Goal: Task Accomplishment & Management: Manage account settings

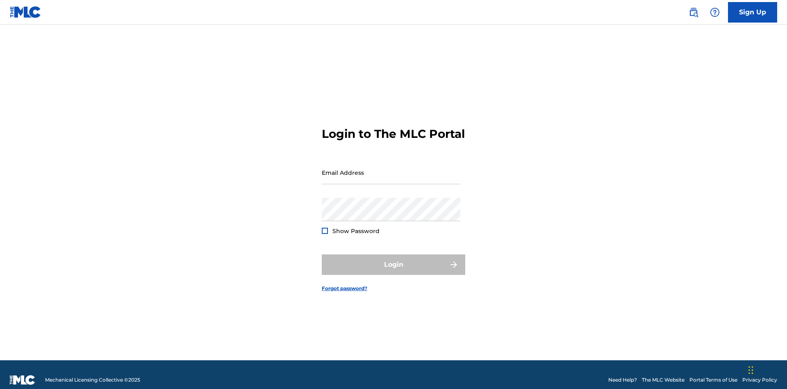
scroll to position [11, 0]
click at [391, 168] on input "Email Address" at bounding box center [391, 172] width 139 height 23
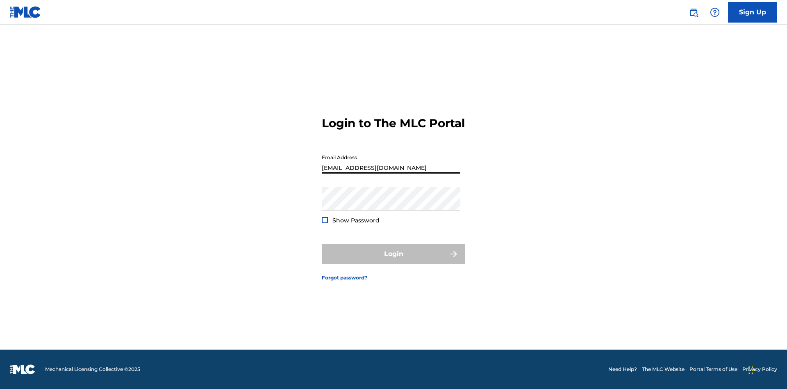
type input "[EMAIL_ADDRESS][DOMAIN_NAME]"
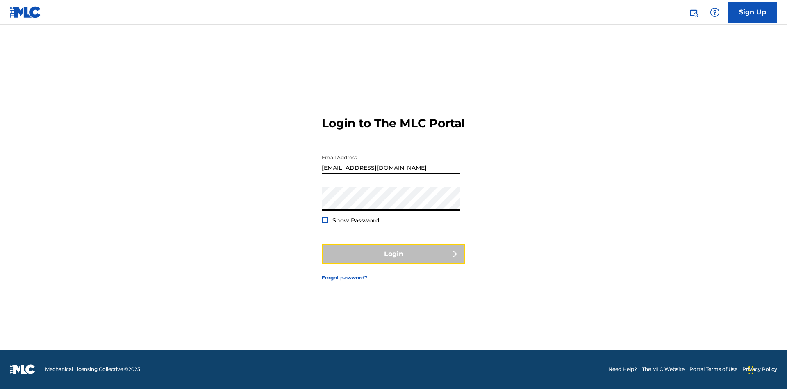
click at [393, 261] on button "Login" at bounding box center [393, 253] width 143 height 20
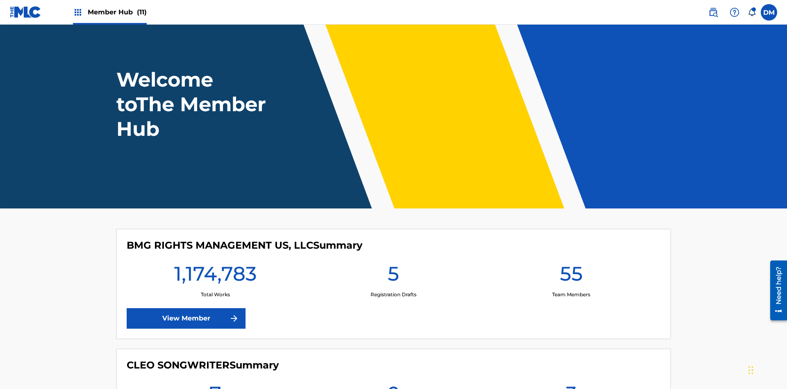
click at [117, 12] on span "Member Hub (11)" at bounding box center [117, 11] width 59 height 9
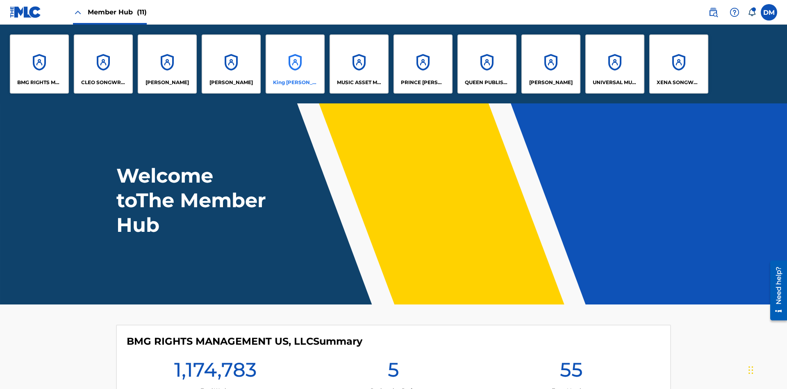
click at [295, 82] on p "King [PERSON_NAME]" at bounding box center [295, 82] width 45 height 7
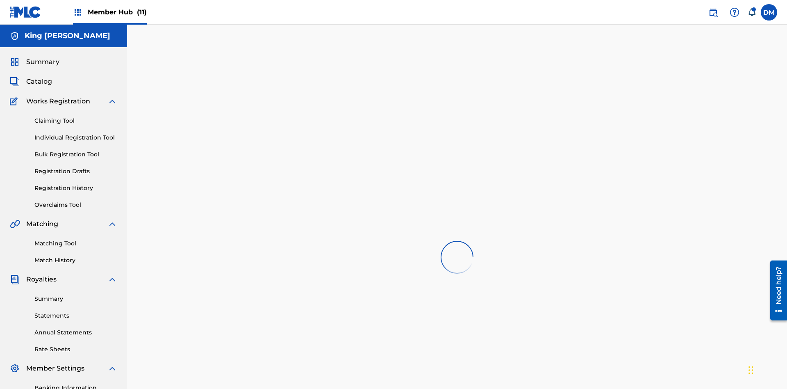
scroll to position [120, 0]
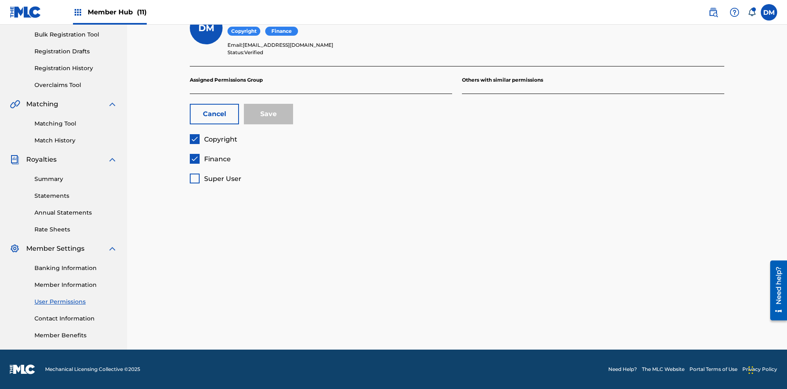
click at [213, 139] on span "Copyright" at bounding box center [220, 139] width 33 height 8
click at [210, 159] on span "Finance" at bounding box center [217, 159] width 27 height 8
click at [215, 178] on span "Super User" at bounding box center [222, 179] width 37 height 8
click at [268, 114] on button "Save" at bounding box center [268, 114] width 49 height 20
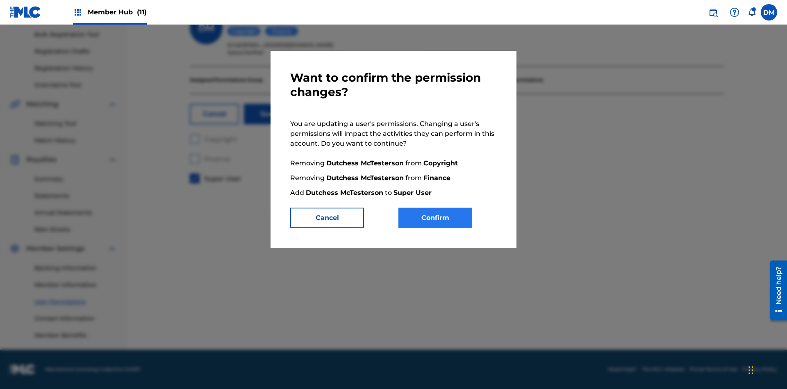
click at [435, 218] on button "Confirm" at bounding box center [435, 217] width 74 height 20
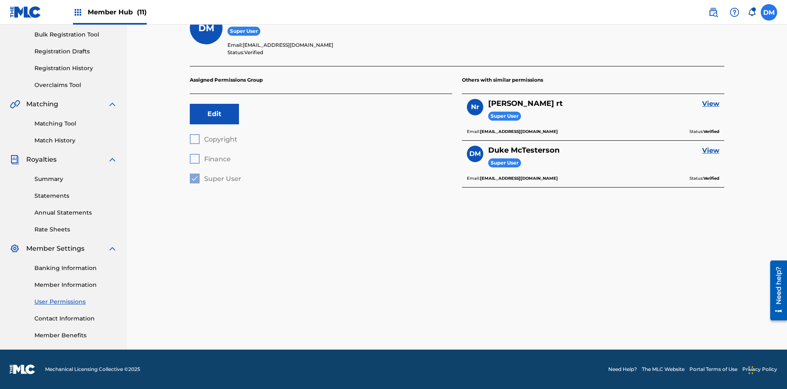
click at [769, 12] on label at bounding box center [769, 12] width 16 height 16
click at [769, 12] on input "[PERSON_NAME] [PERSON_NAME] [PERSON_NAME][EMAIL_ADDRESS][DOMAIN_NAME] Notificat…" at bounding box center [769, 12] width 0 height 0
click at [689, 116] on p "Log out" at bounding box center [689, 115] width 19 height 7
click at [769, 12] on input "[PERSON_NAME] [PERSON_NAME] [PERSON_NAME][EMAIL_ADDRESS][DOMAIN_NAME] Notificat…" at bounding box center [769, 12] width 0 height 0
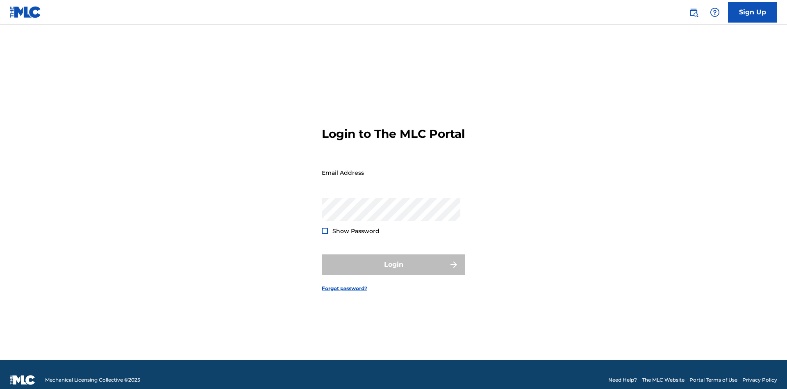
scroll to position [11, 0]
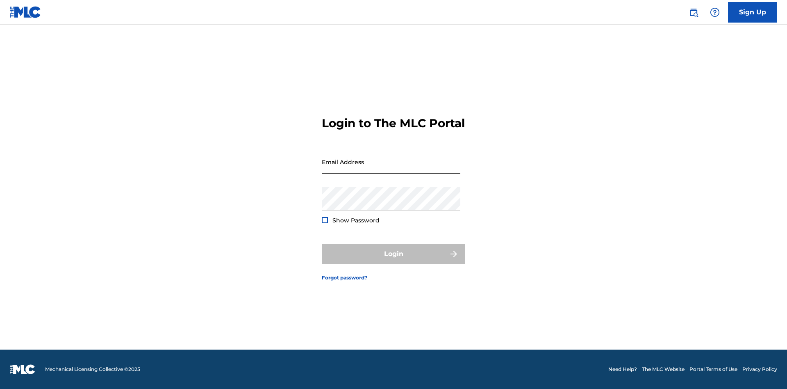
click at [391, 168] on input "Email Address" at bounding box center [391, 161] width 139 height 23
type input "Dutchess.McTesterson@gmail.com"
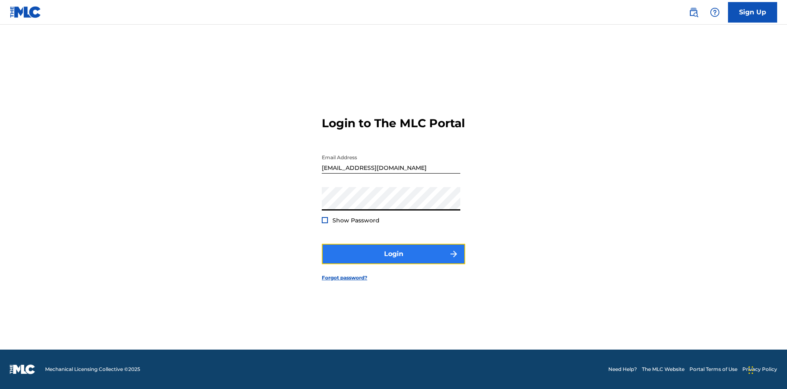
click at [393, 261] on button "Login" at bounding box center [393, 253] width 143 height 20
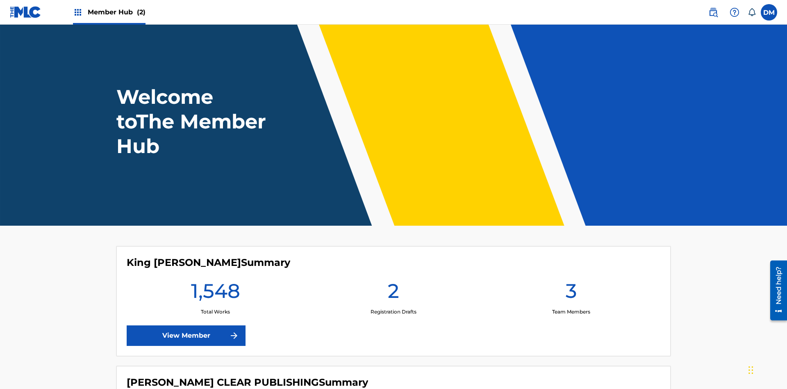
click at [116, 12] on span "Member Hub (2)" at bounding box center [117, 11] width 58 height 9
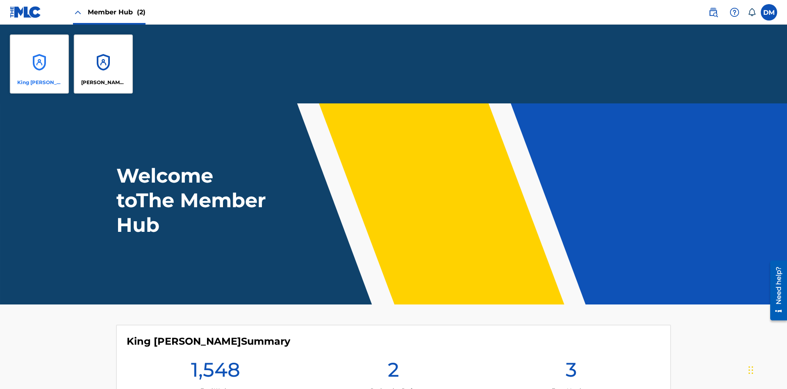
click at [39, 82] on p "King [PERSON_NAME]" at bounding box center [39, 82] width 45 height 7
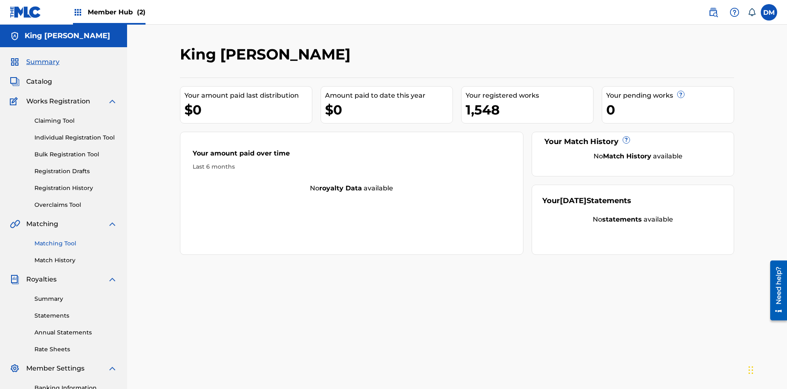
click at [42, 57] on span "Summary" at bounding box center [42, 62] width 33 height 10
click at [76, 239] on link "Matching Tool" at bounding box center [75, 243] width 83 height 9
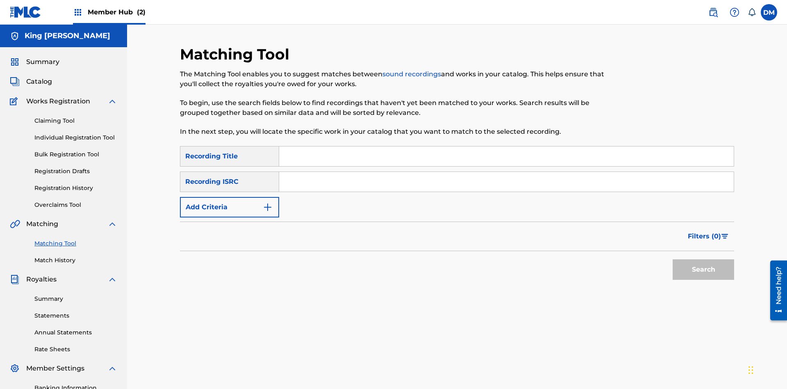
click at [76, 256] on link "Match History" at bounding box center [75, 260] width 83 height 9
click at [76, 200] on link "Overclaims Tool" at bounding box center [75, 204] width 83 height 9
click at [39, 77] on span "Catalog" at bounding box center [39, 82] width 26 height 10
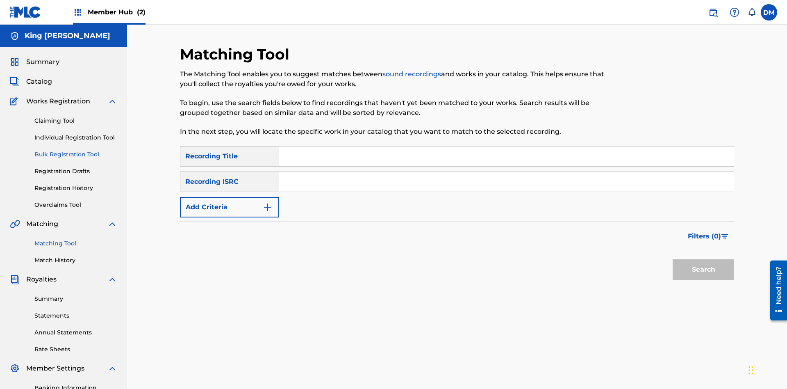
click at [76, 116] on link "Claiming Tool" at bounding box center [75, 120] width 83 height 9
click at [76, 133] on link "Individual Registration Tool" at bounding box center [75, 137] width 83 height 9
click at [76, 150] on link "Bulk Registration Tool" at bounding box center [75, 154] width 83 height 9
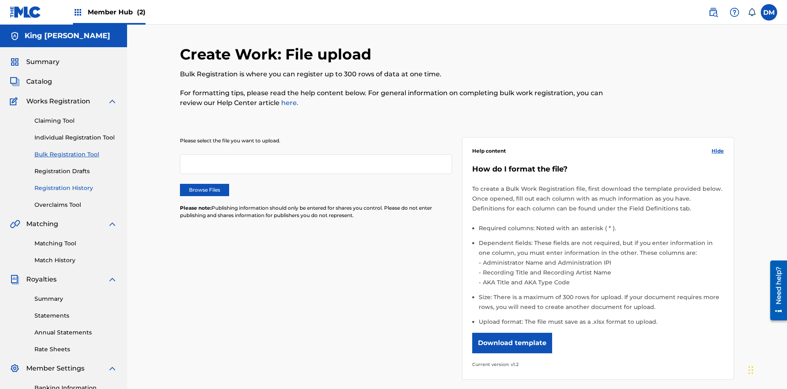
click at [41, 167] on link "Registration Drafts" at bounding box center [75, 171] width 83 height 9
click at [76, 184] on link "Registration History" at bounding box center [75, 188] width 83 height 9
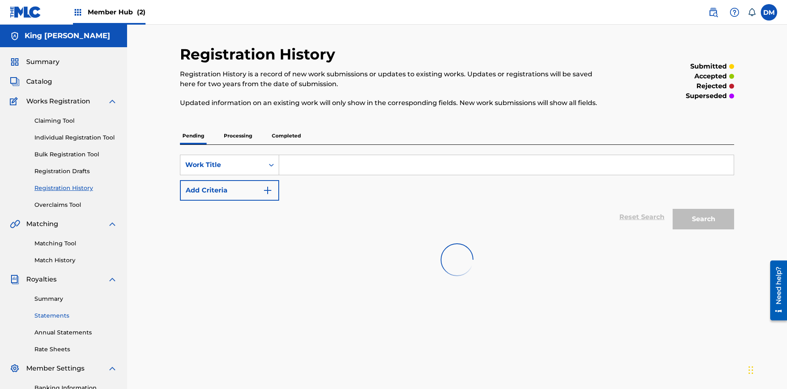
click at [76, 294] on link "Summary" at bounding box center [75, 298] width 83 height 9
click at [76, 311] on link "Statements" at bounding box center [75, 315] width 83 height 9
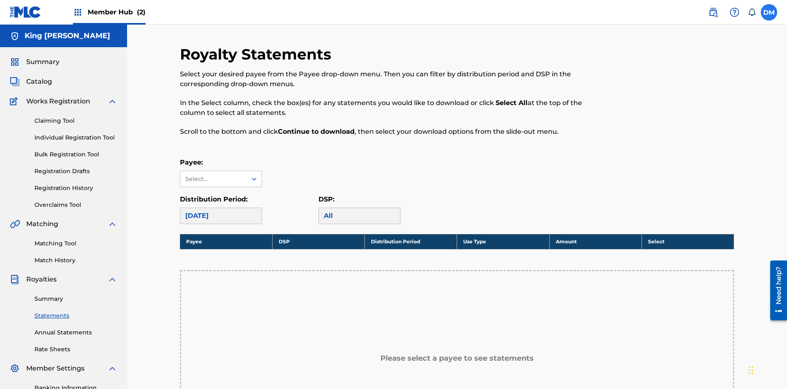
click at [76, 328] on link "Annual Statements" at bounding box center [75, 332] width 83 height 9
click at [76, 345] on link "Rate Sheets" at bounding box center [75, 349] width 83 height 9
click at [76, 383] on link "Banking Information" at bounding box center [75, 387] width 83 height 9
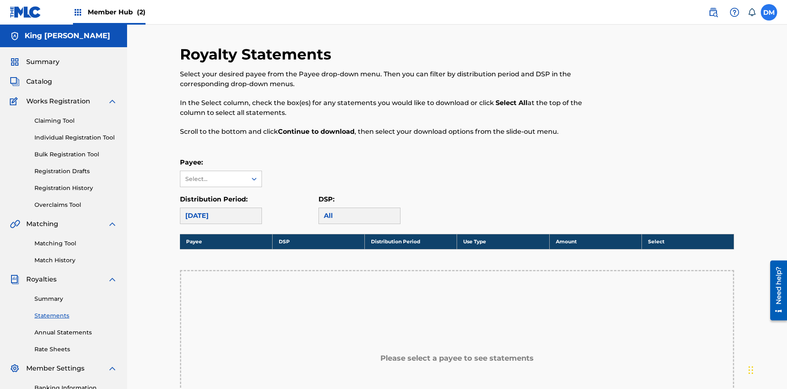
click at [769, 12] on label at bounding box center [769, 12] width 16 height 16
click at [769, 12] on input "DM Dutchess McTesterson dutchess.mctesterson@gmail.com Notification Preferences…" at bounding box center [769, 12] width 0 height 0
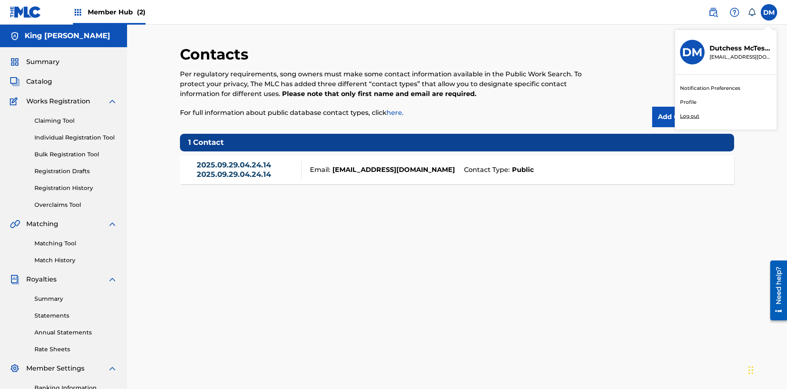
click at [689, 116] on p "Log out" at bounding box center [689, 115] width 19 height 7
click at [769, 12] on input "DM Dutchess McTesterson dutchess.mctesterson@gmail.com Notification Preferences…" at bounding box center [769, 12] width 0 height 0
